Goal: Information Seeking & Learning: Learn about a topic

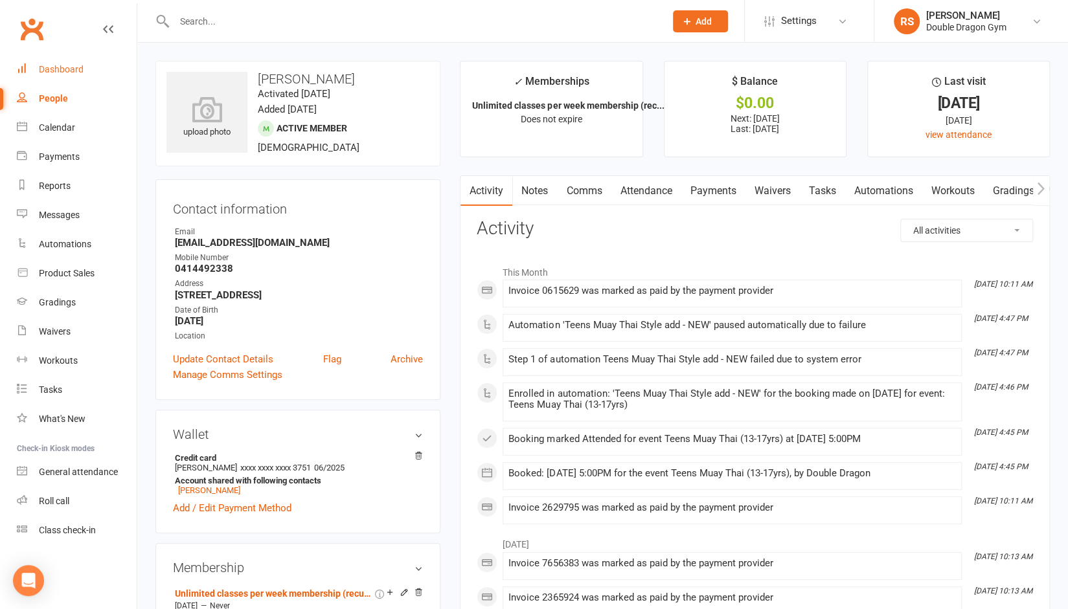
click at [59, 69] on div "Dashboard" at bounding box center [61, 69] width 45 height 10
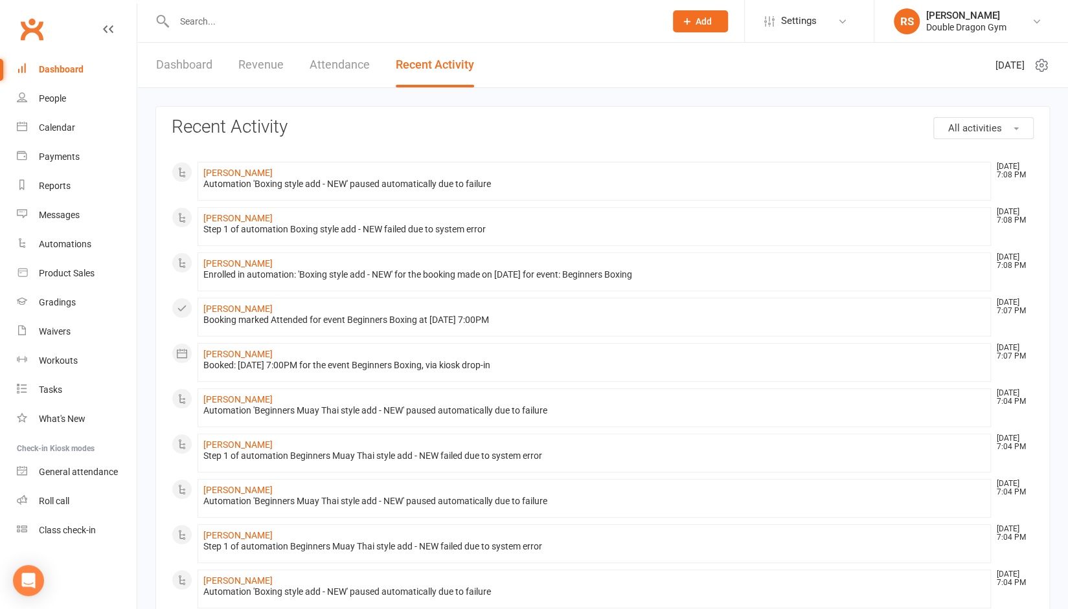
click at [254, 73] on link "Revenue" at bounding box center [260, 65] width 45 height 45
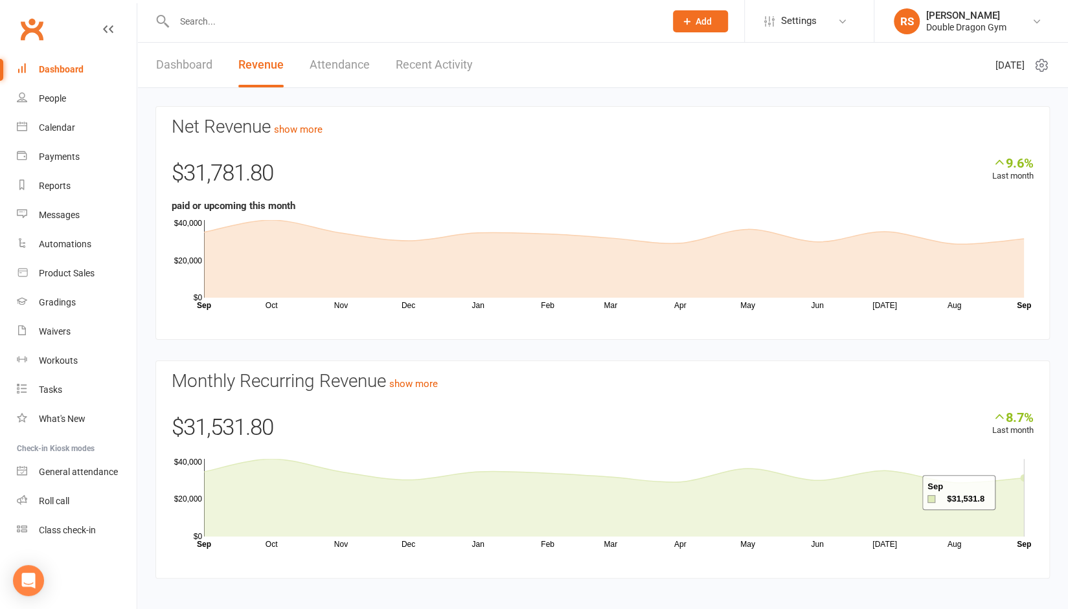
click at [1011, 493] on icon at bounding box center [614, 498] width 820 height 78
click at [1000, 493] on icon at bounding box center [614, 498] width 820 height 78
click at [974, 493] on icon at bounding box center [614, 498] width 820 height 78
click at [929, 488] on icon at bounding box center [614, 498] width 820 height 78
click at [907, 485] on icon at bounding box center [614, 498] width 820 height 78
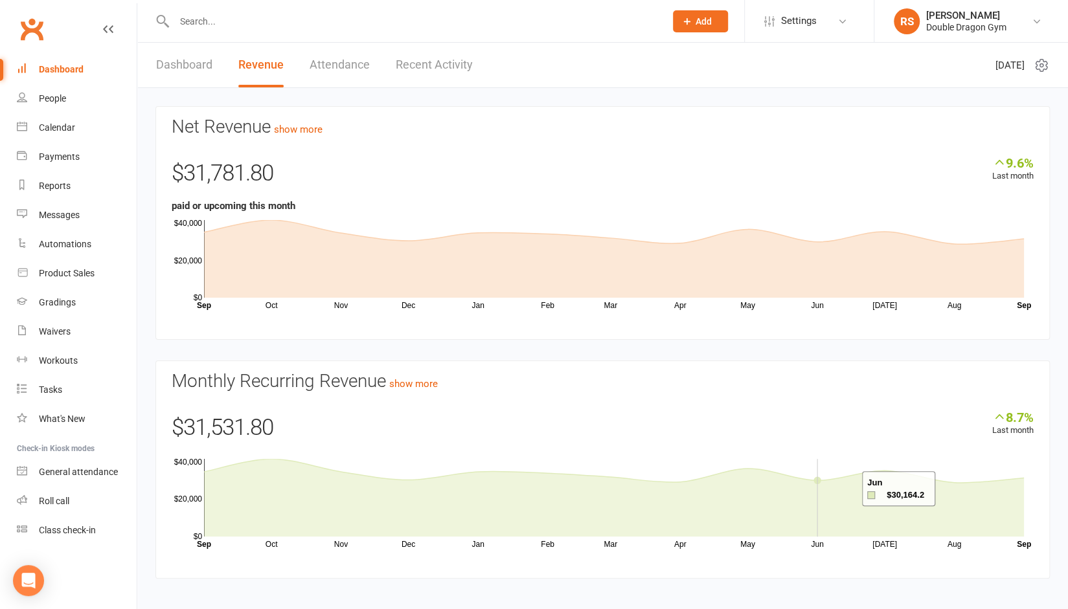
click at [844, 489] on icon at bounding box center [614, 498] width 820 height 78
click at [762, 479] on icon at bounding box center [614, 498] width 820 height 78
click at [690, 483] on icon at bounding box center [614, 498] width 820 height 78
click at [590, 476] on icon at bounding box center [614, 498] width 820 height 78
click at [523, 478] on icon at bounding box center [614, 498] width 820 height 78
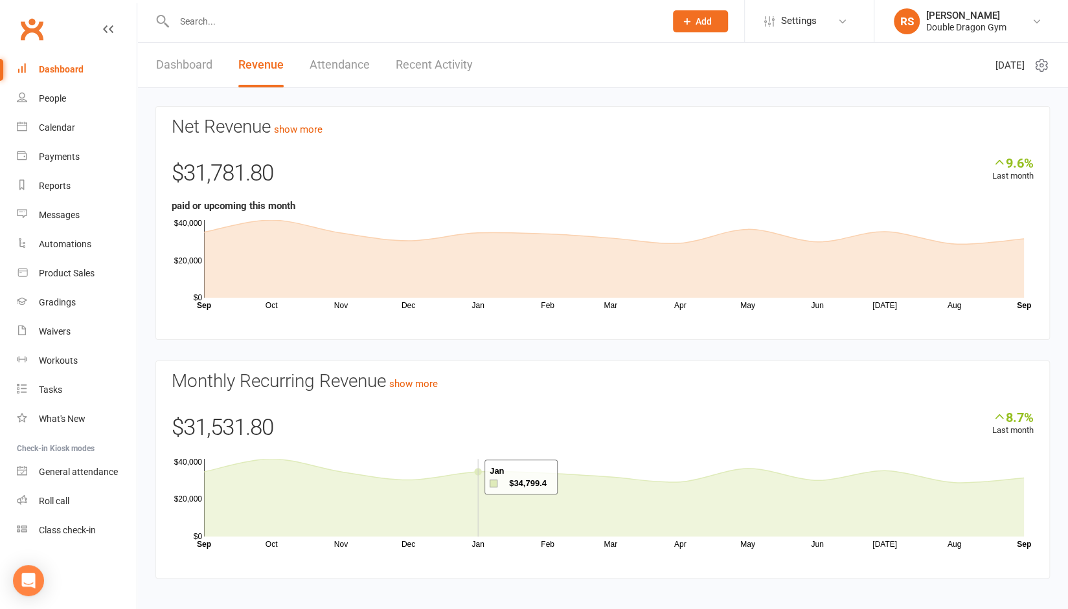
click at [468, 477] on icon at bounding box center [614, 498] width 820 height 78
click at [387, 484] on icon at bounding box center [614, 498] width 820 height 78
click at [335, 472] on icon at bounding box center [614, 498] width 820 height 78
click at [286, 470] on icon at bounding box center [614, 498] width 820 height 78
click at [427, 379] on link "show more" at bounding box center [413, 384] width 49 height 12
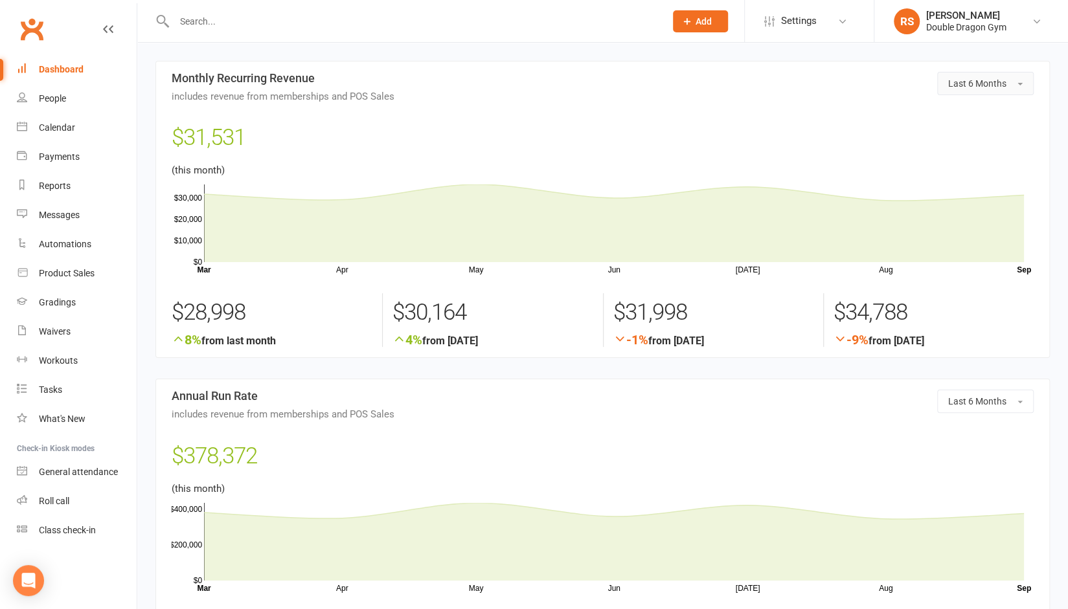
click at [1005, 87] on span "Last 6 Months" at bounding box center [977, 83] width 58 height 10
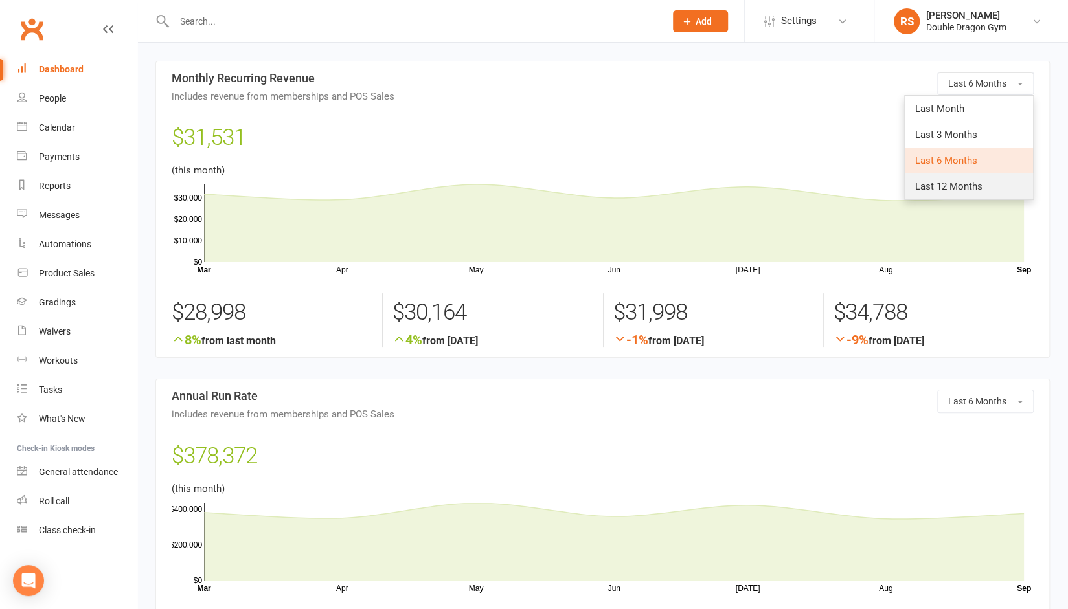
click at [966, 188] on span "Last 12 Months" at bounding box center [948, 187] width 67 height 12
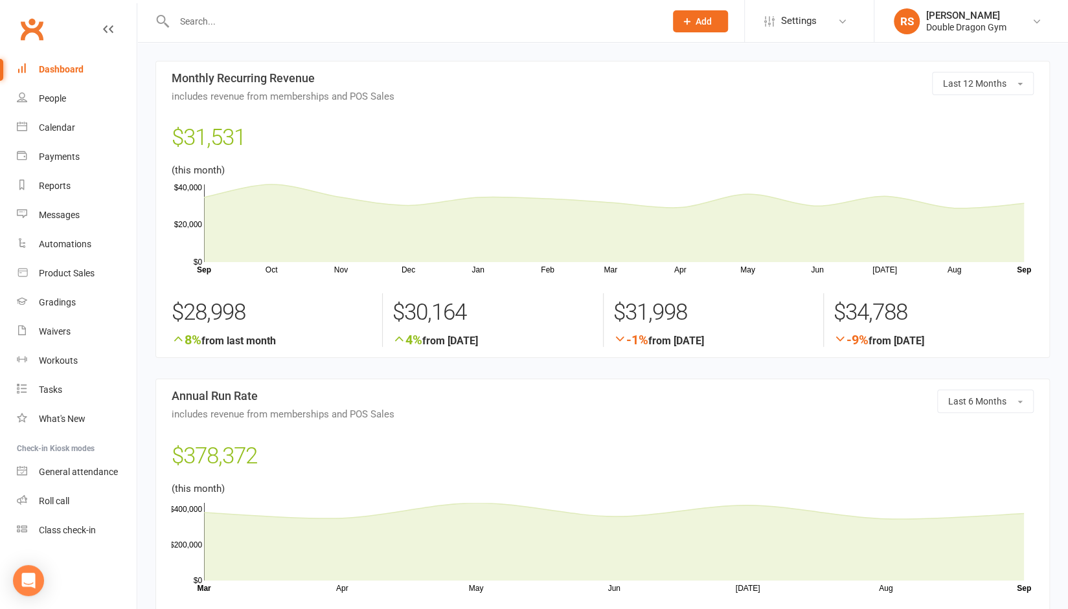
click at [56, 74] on div "Dashboard" at bounding box center [61, 69] width 45 height 10
